Goal: Task Accomplishment & Management: Manage account settings

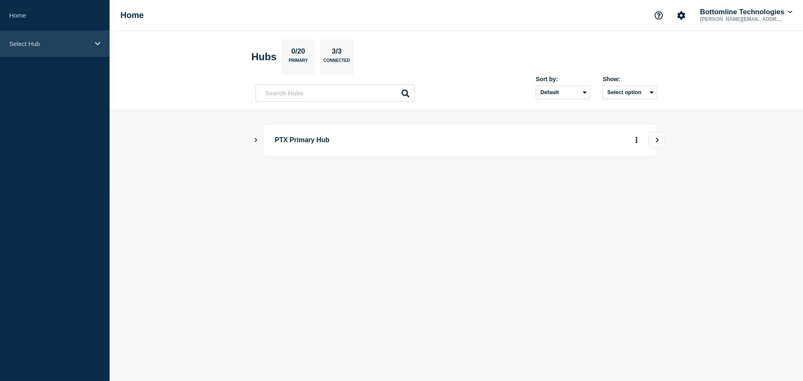
click at [38, 40] on p "Select Hub" at bounding box center [49, 43] width 80 height 7
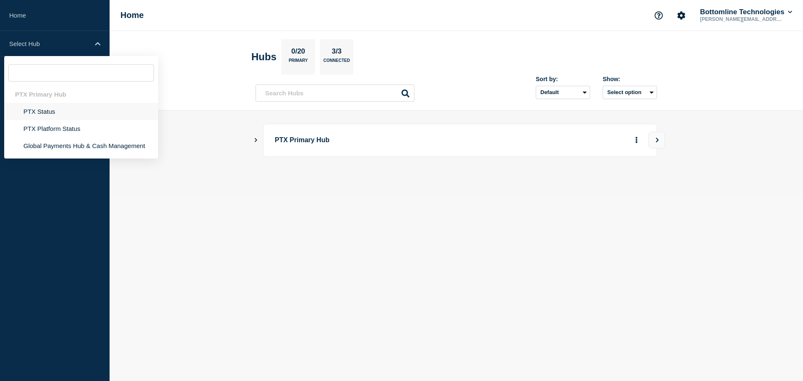
click at [35, 112] on li "PTX Status" at bounding box center [81, 111] width 154 height 17
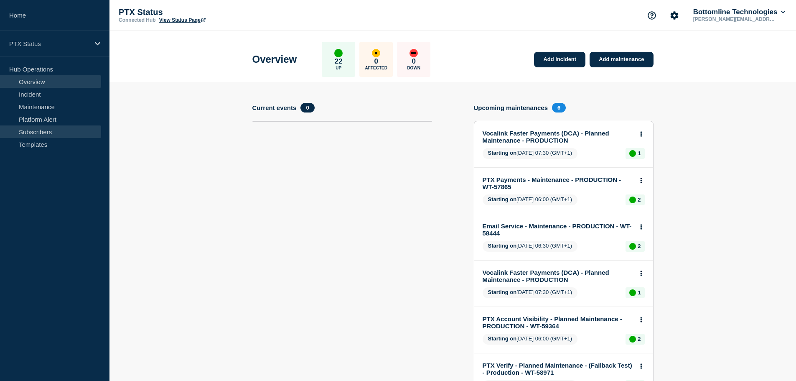
click at [46, 133] on link "Subscribers" at bounding box center [50, 131] width 101 height 13
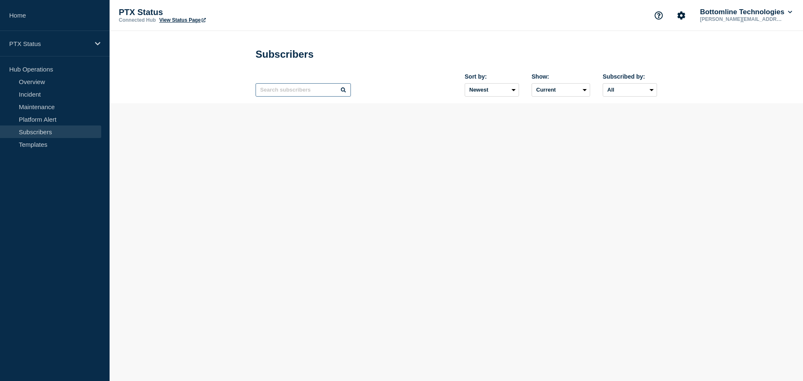
click at [290, 92] on input "text" at bounding box center [302, 89] width 95 height 13
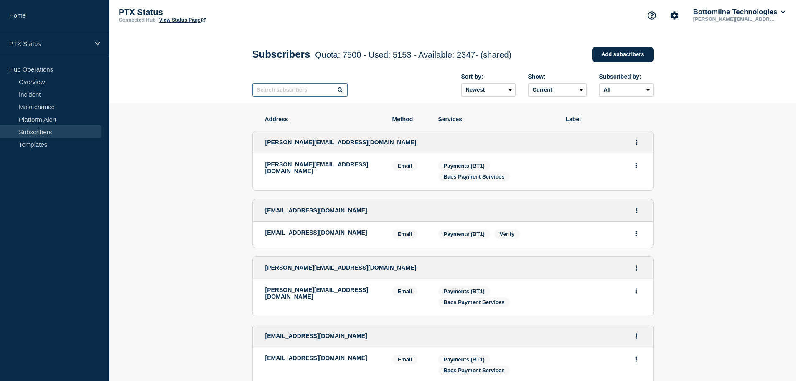
paste input "[PERSON_NAME][EMAIL_ADDRESS][DOMAIN_NAME]"
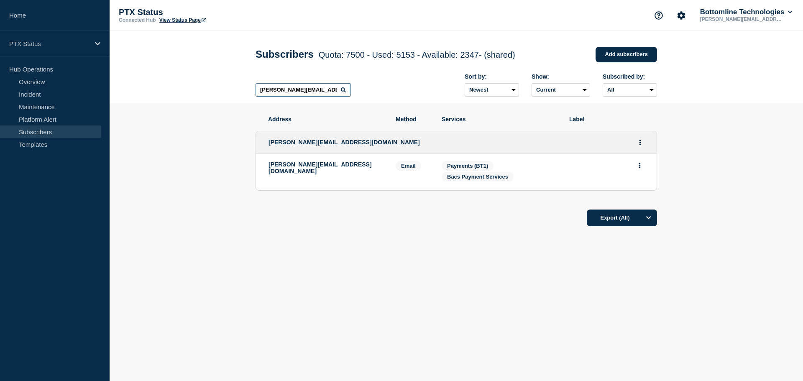
type input "[PERSON_NAME][EMAIL_ADDRESS][DOMAIN_NAME]"
click at [622, 57] on link "Add subscribers" at bounding box center [625, 54] width 61 height 15
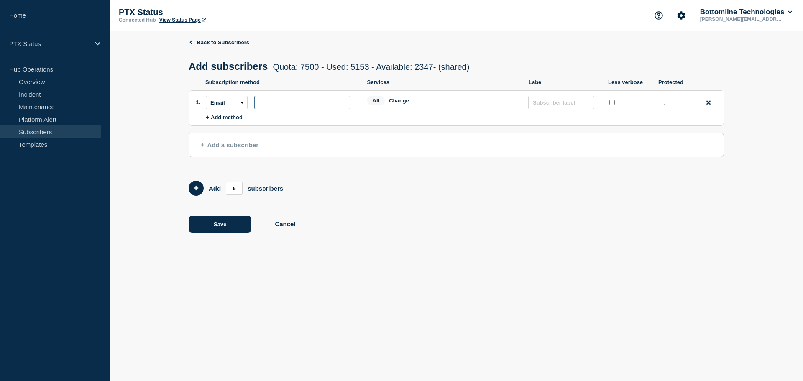
click at [279, 103] on input "subscription-address" at bounding box center [302, 102] width 96 height 13
paste input "[PERSON_NAME][EMAIL_ADDRESS][DOMAIN_NAME]"
type input "[PERSON_NAME][EMAIL_ADDRESS][DOMAIN_NAME]"
click at [662, 103] on input "protected checkbox" at bounding box center [661, 101] width 5 height 5
checkbox input "true"
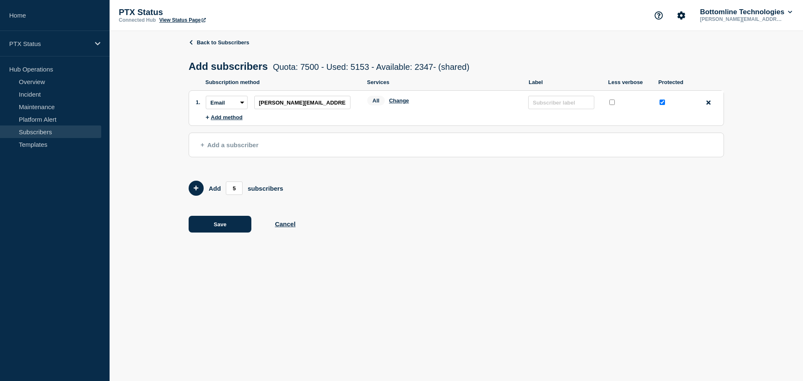
click at [399, 99] on div "All Change" at bounding box center [443, 102] width 153 height 13
click at [400, 104] on button "Change" at bounding box center [399, 100] width 20 height 6
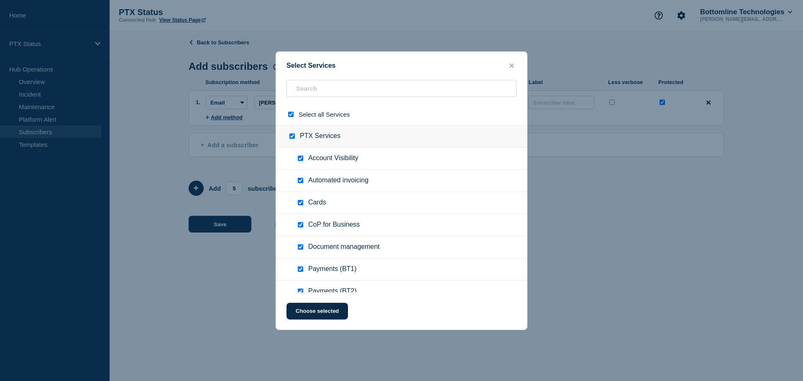
click at [293, 116] on input "select all checkbox" at bounding box center [290, 114] width 5 height 5
checkbox input "false"
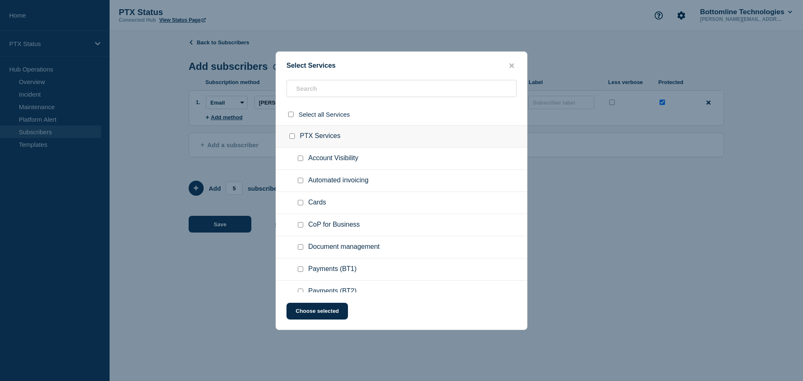
checkbox input "false"
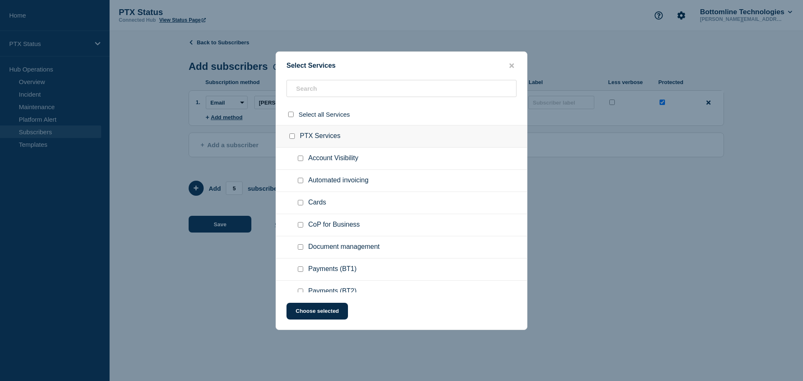
checkbox input "false"
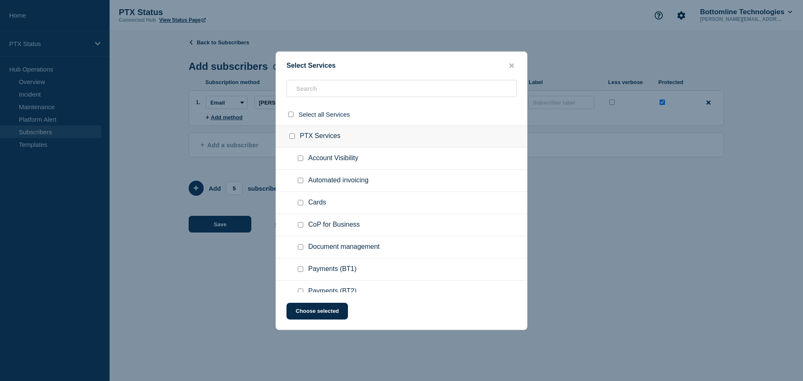
checkbox input "false"
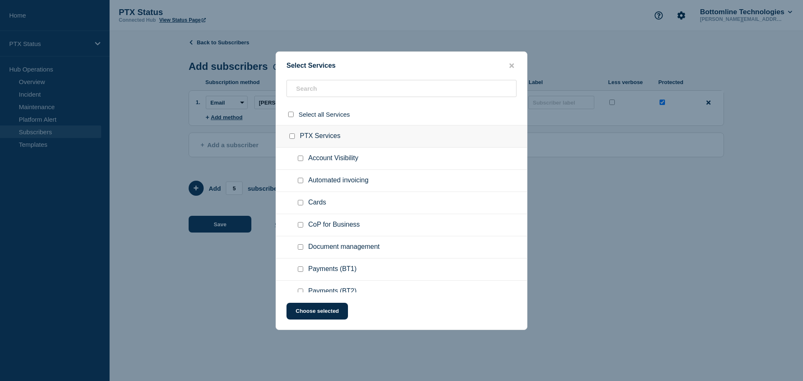
checkbox input "false"
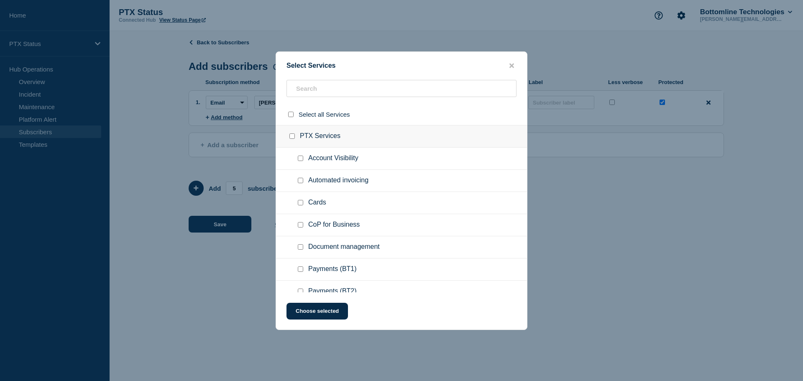
checkbox input "false"
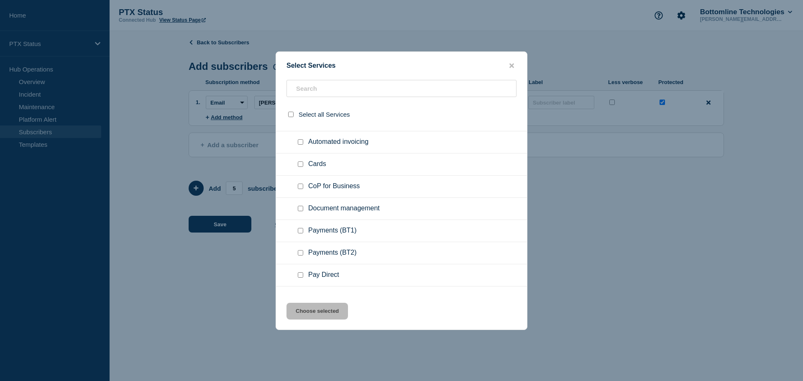
scroll to position [84, 0]
click at [299, 185] on input "Payments (BT1) checkbox" at bounding box center [300, 185] width 5 height 5
checkbox input "true"
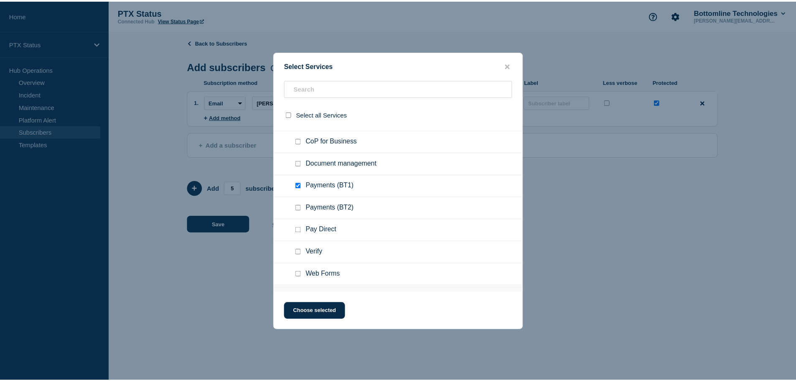
scroll to position [167, 0]
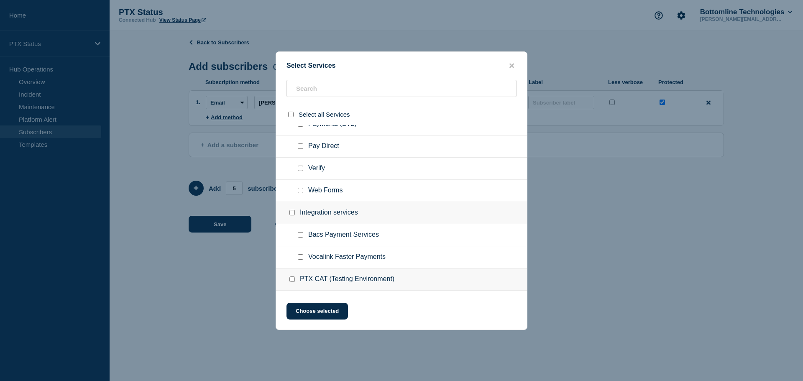
click at [300, 236] on input "Bacs Payment Services checkbox" at bounding box center [300, 234] width 5 height 5
checkbox input "true"
click at [326, 308] on button "Choose selected" at bounding box center [316, 311] width 61 height 17
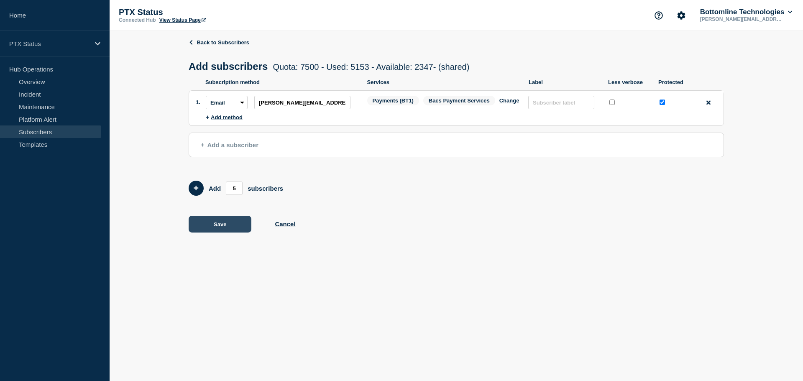
click at [224, 226] on button "Save" at bounding box center [220, 224] width 63 height 17
